Goal: Task Accomplishment & Management: Complete application form

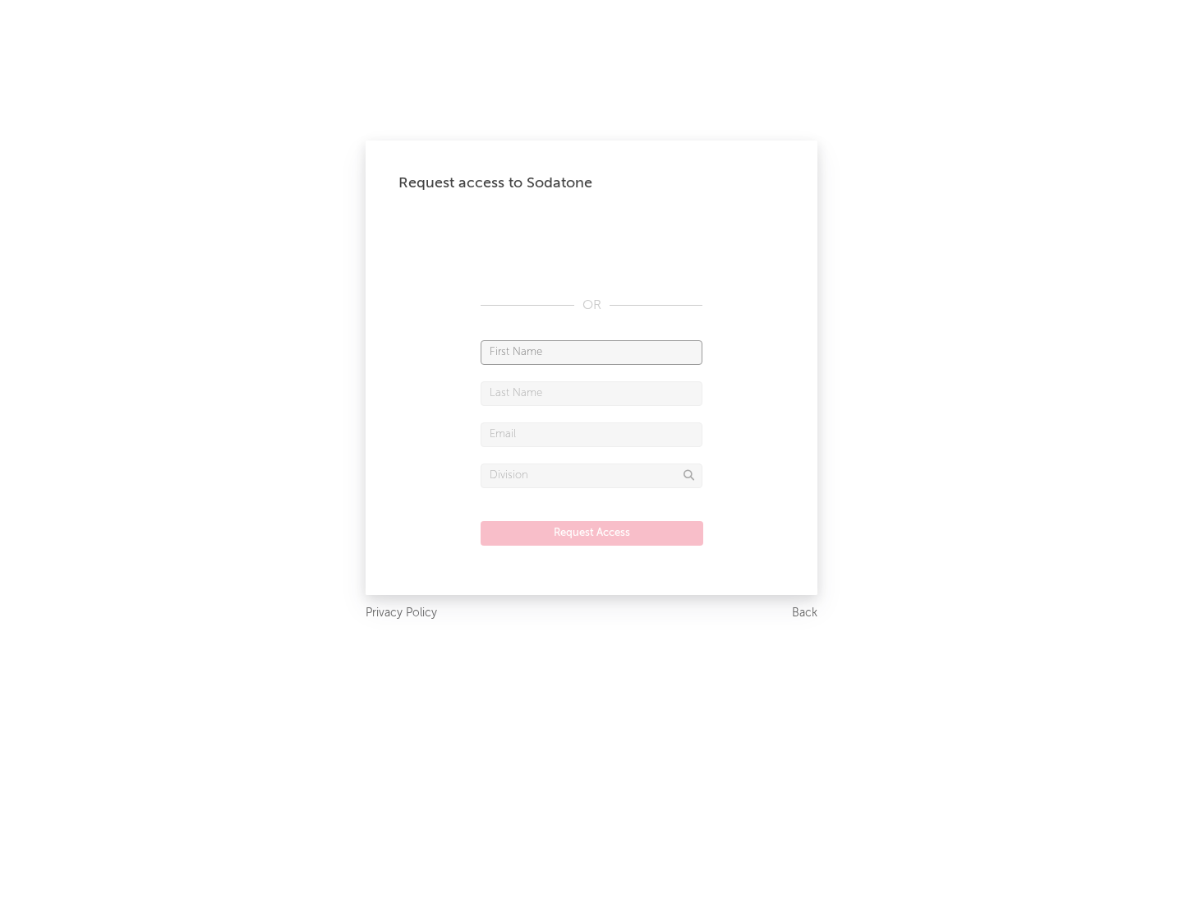
click at [591, 352] on input "text" at bounding box center [592, 352] width 222 height 25
type input "[PERSON_NAME]"
click at [591, 393] on input "text" at bounding box center [592, 393] width 222 height 25
type input "[PERSON_NAME]"
click at [591, 434] on input "text" at bounding box center [592, 434] width 222 height 25
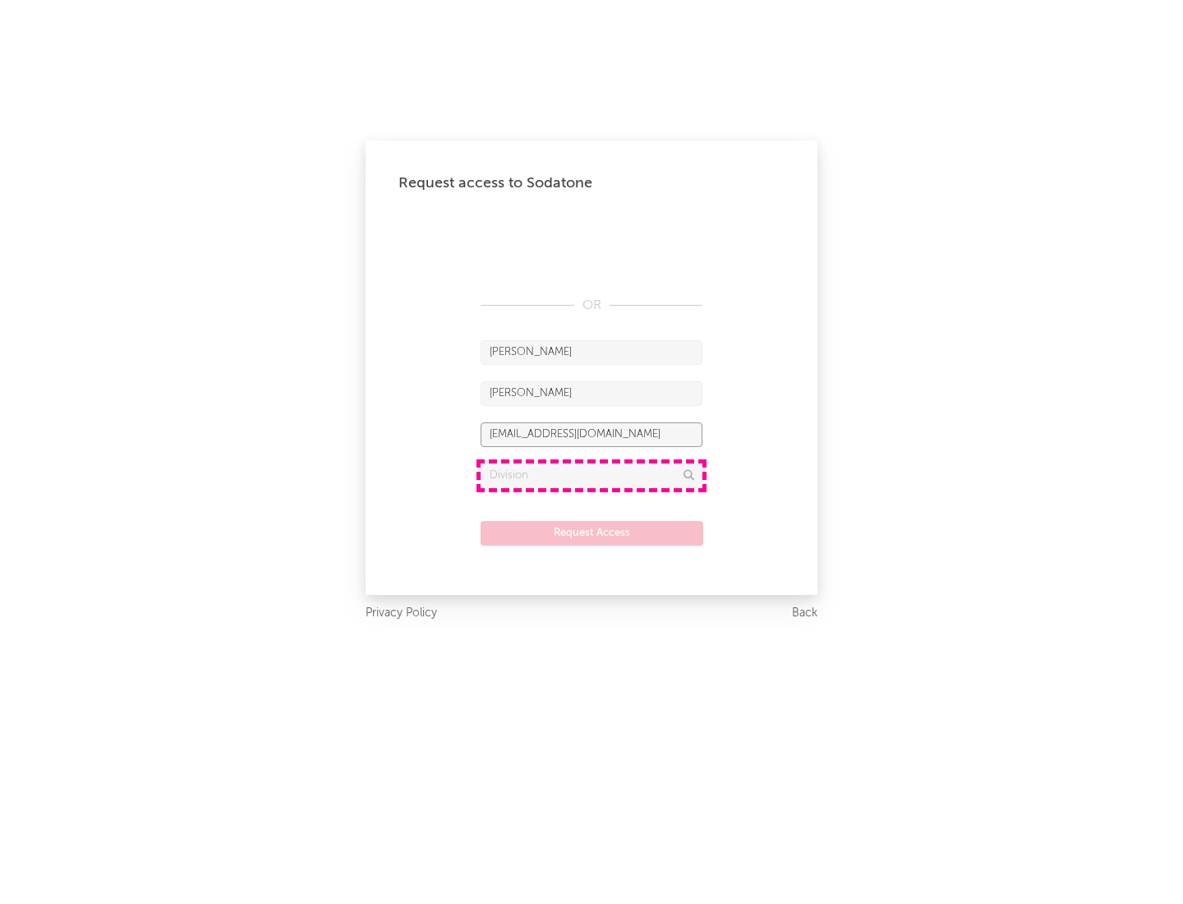
type input "[EMAIL_ADDRESS][DOMAIN_NAME]"
click at [591, 475] on input "text" at bounding box center [592, 475] width 222 height 25
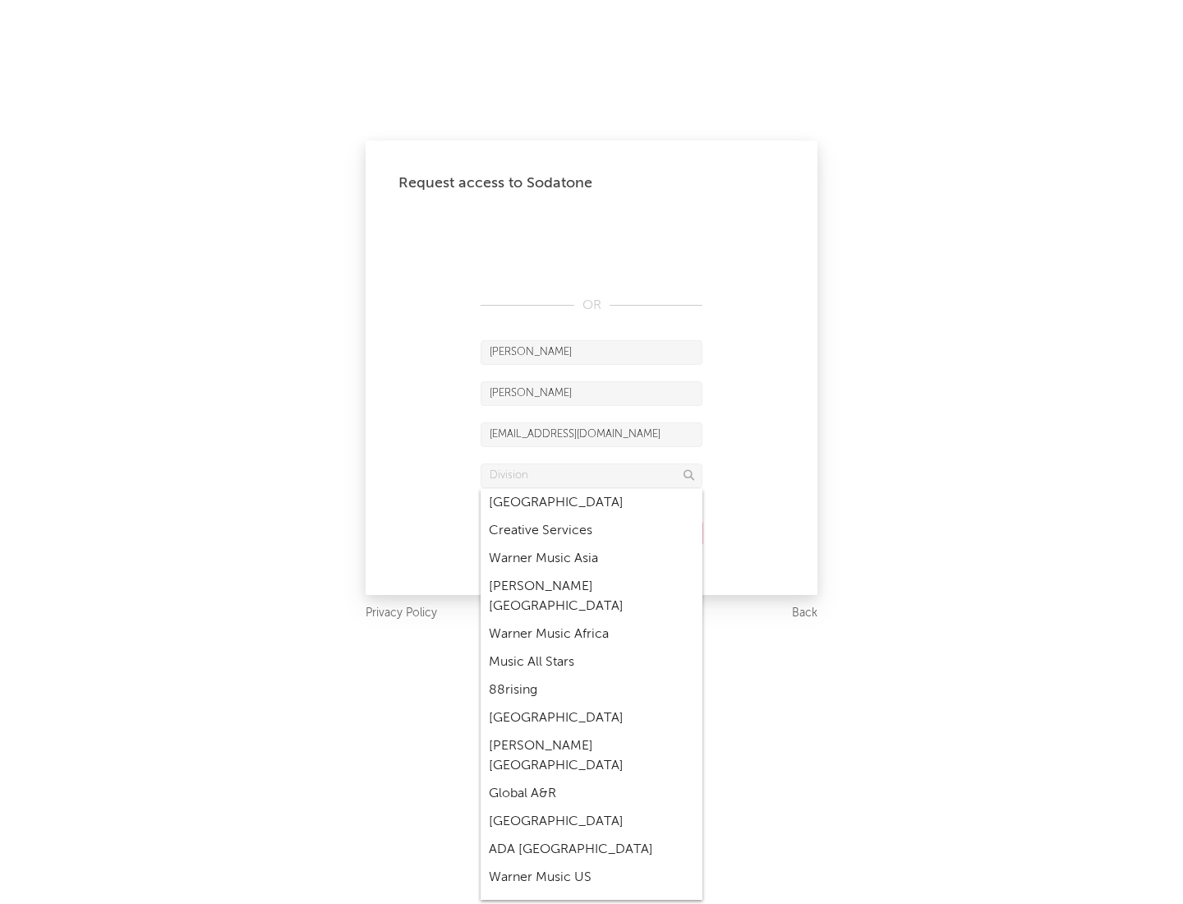
click at [591, 648] on div "Music All Stars" at bounding box center [592, 662] width 222 height 28
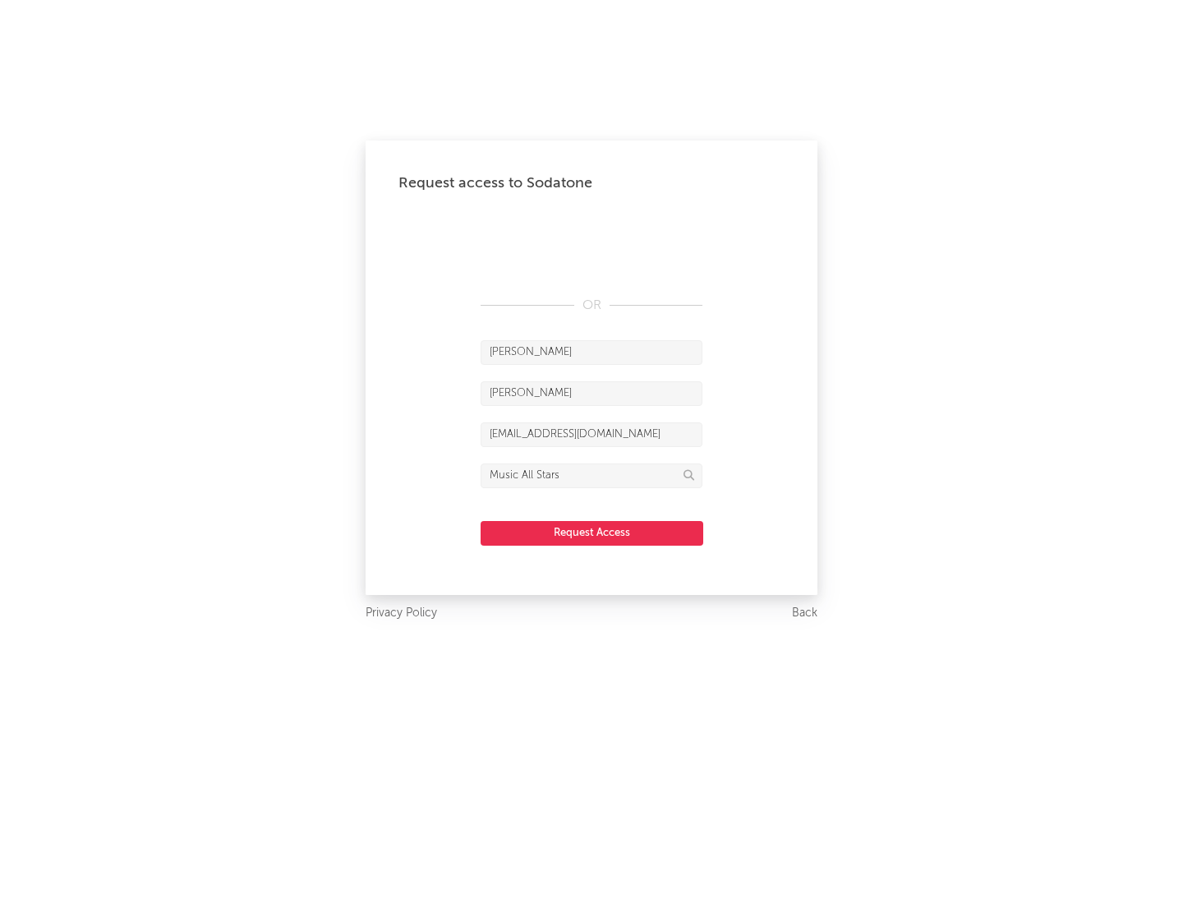
type input "Music All Stars"
click at [591, 532] on button "Request Access" at bounding box center [592, 533] width 223 height 25
